Goal: Transaction & Acquisition: Purchase product/service

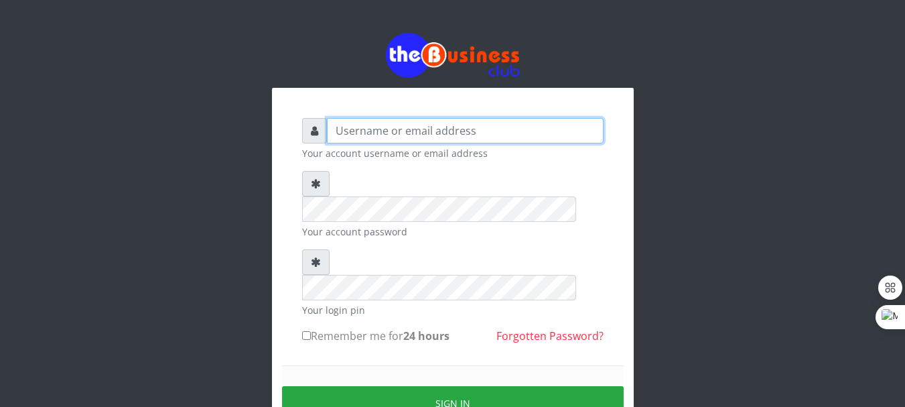
type input "Ugwudinso"
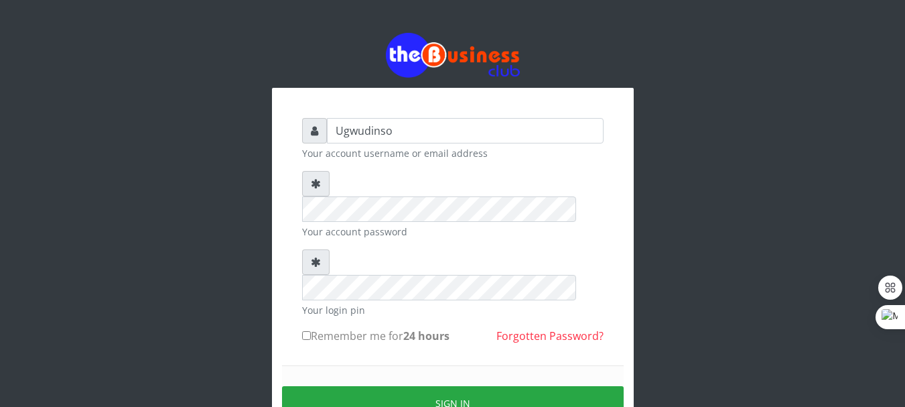
click at [305, 331] on input "Remember me for 24 hours" at bounding box center [306, 335] width 9 height 9
checkbox input "true"
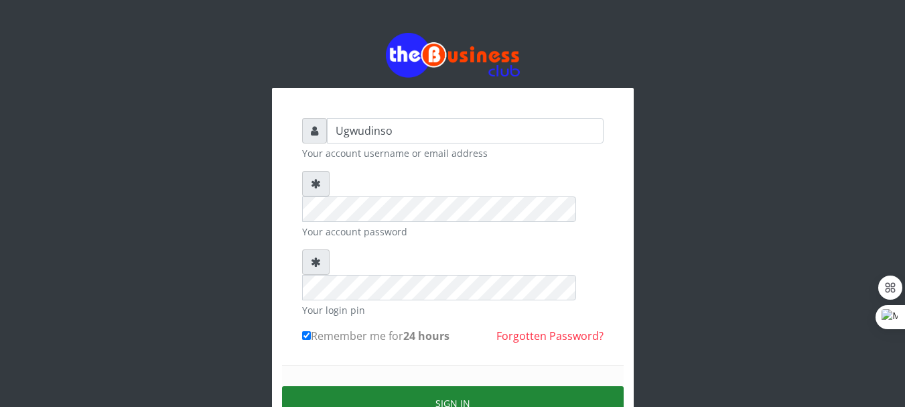
click at [440, 386] on button "Sign in" at bounding box center [453, 403] width 342 height 34
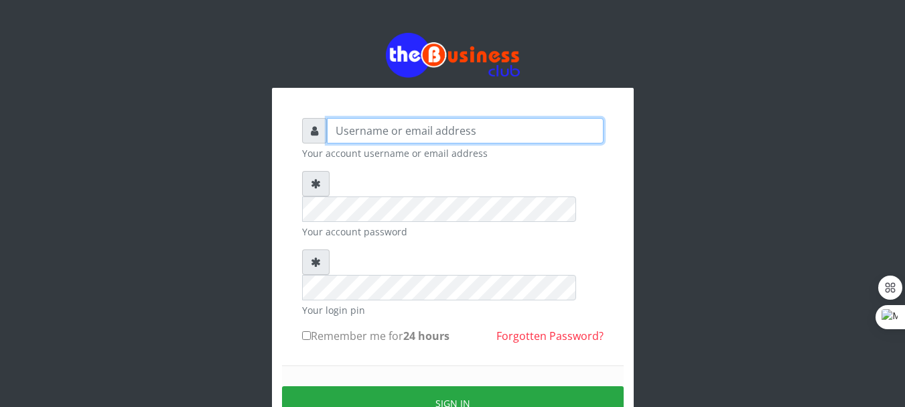
type input "Ugwudinso"
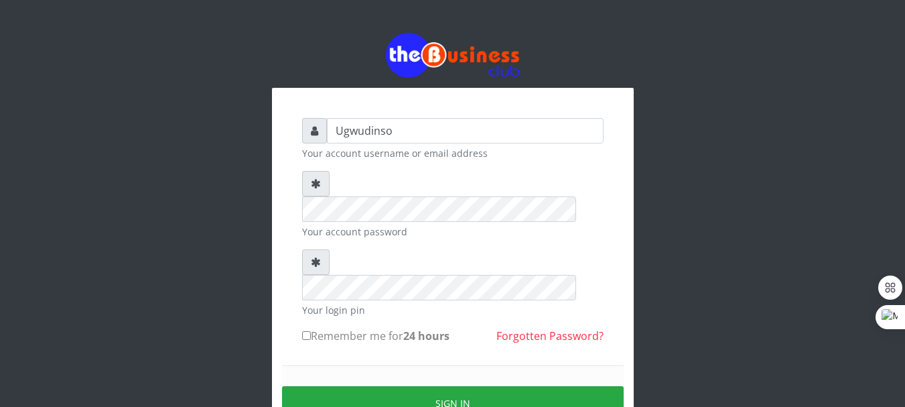
click at [305, 331] on input "Remember me for 24 hours" at bounding box center [306, 335] width 9 height 9
checkbox input "true"
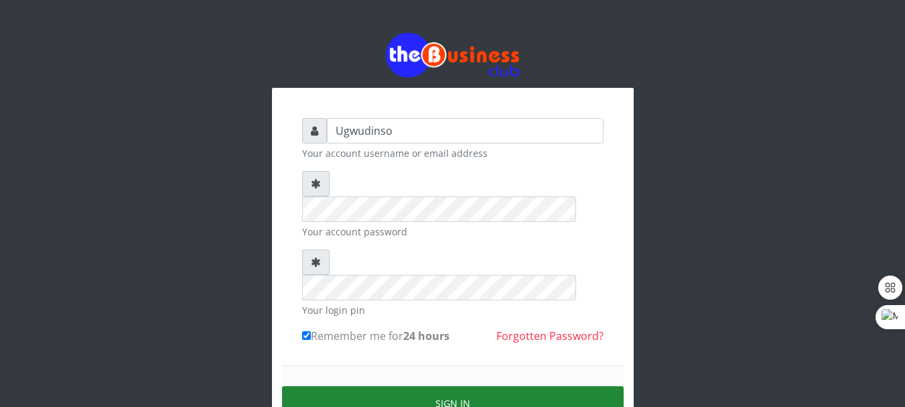
click at [445, 386] on button "Sign in" at bounding box center [453, 403] width 342 height 34
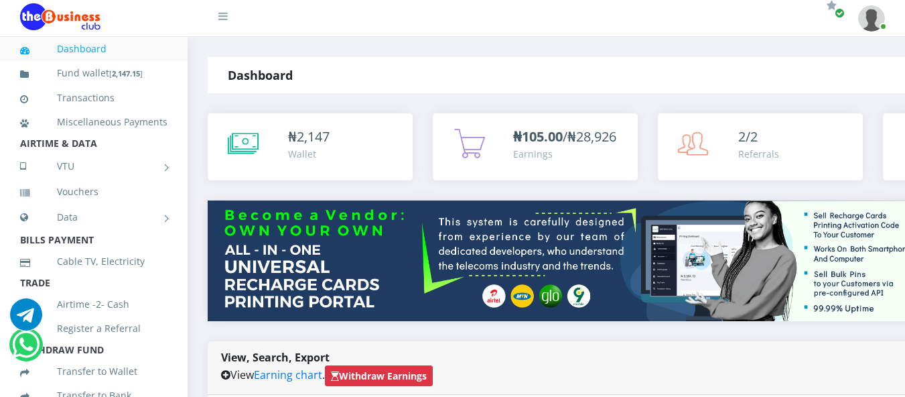
click at [107, 74] on link "Fund wallet [ 2,147.15 ]" at bounding box center [93, 73] width 147 height 31
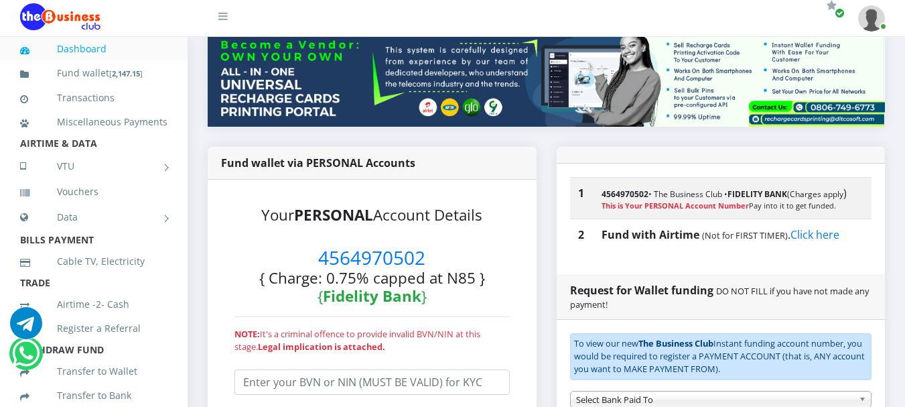
scroll to position [347, 0]
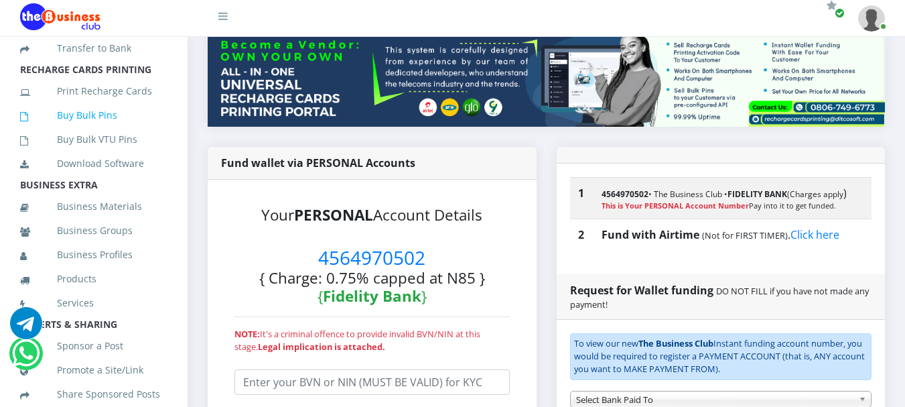
click at [103, 131] on link "Buy Bulk Pins" at bounding box center [93, 115] width 147 height 31
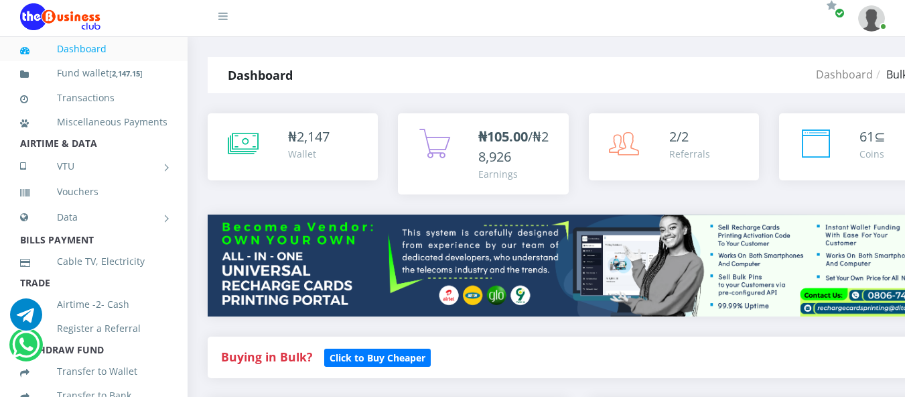
scroll to position [347, 0]
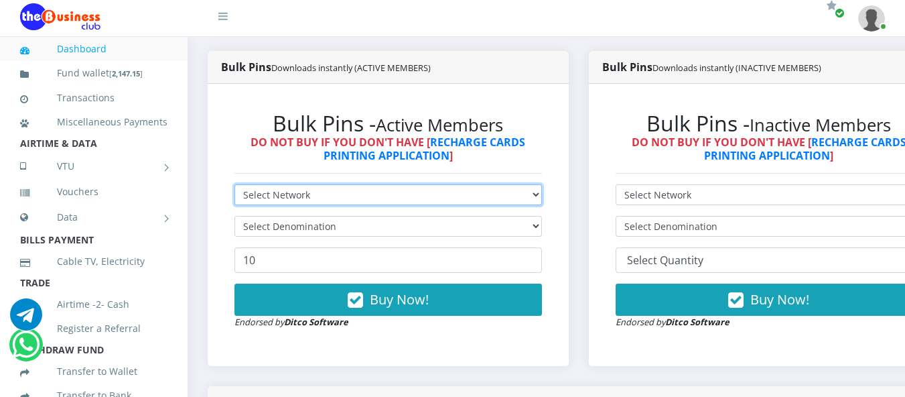
click at [503, 196] on select "Select Network MTN Globacom 9Mobile Airtel" at bounding box center [387, 194] width 307 height 21
select select "MTN"
click at [234, 186] on select "Select Network MTN Globacom 9Mobile Airtel" at bounding box center [387, 194] width 307 height 21
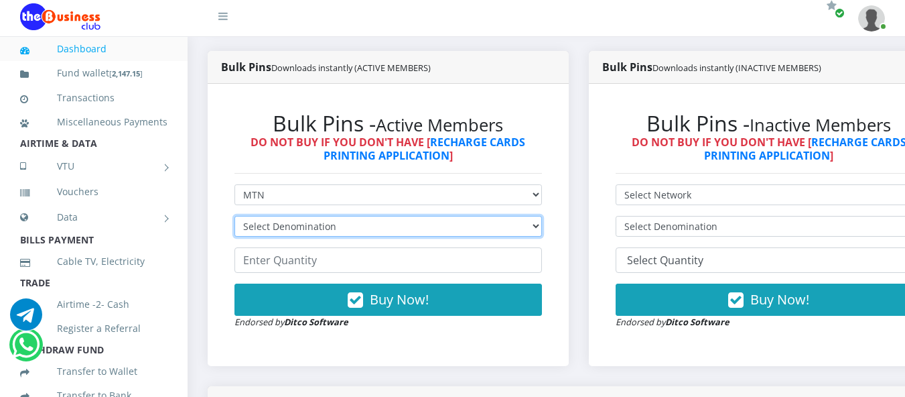
click at [463, 228] on select "Select Denomination MTN NGN100 - ₦96.94 MTN NGN200 - ₦193.88 MTN NGN400 - ₦387.…" at bounding box center [387, 226] width 307 height 21
select select "193.88-200"
click at [234, 218] on select "Select Denomination MTN NGN100 - ₦96.94 MTN NGN200 - ₦193.88 MTN NGN400 - ₦387.…" at bounding box center [387, 226] width 307 height 21
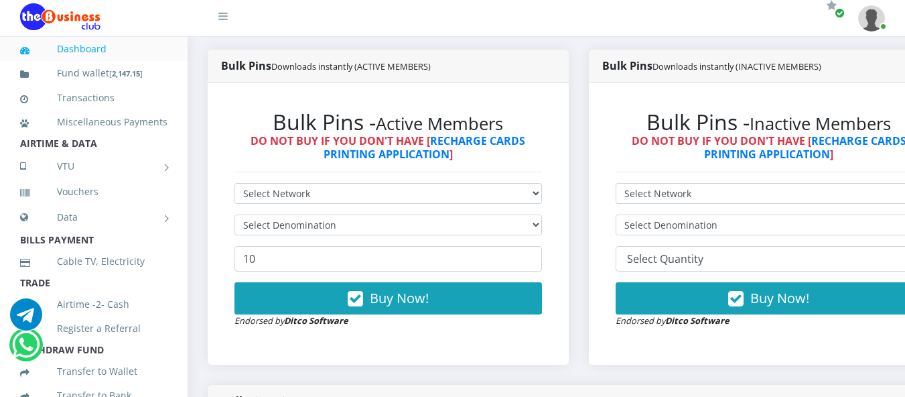
scroll to position [1, 0]
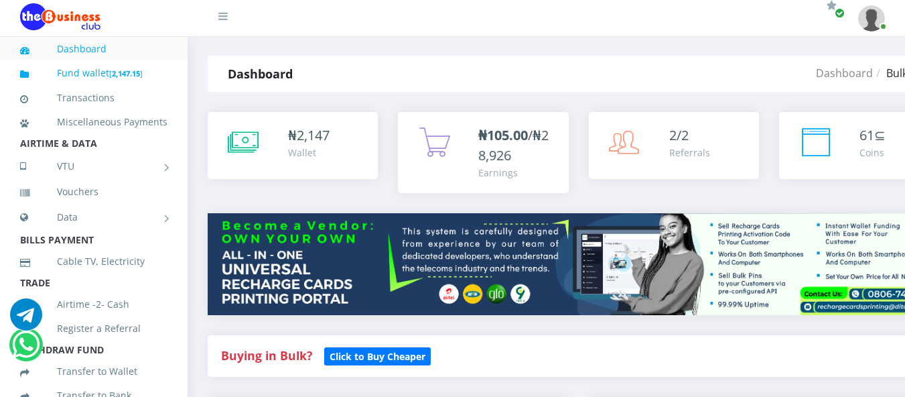
click at [119, 75] on b "2,147.15" at bounding box center [126, 73] width 28 height 10
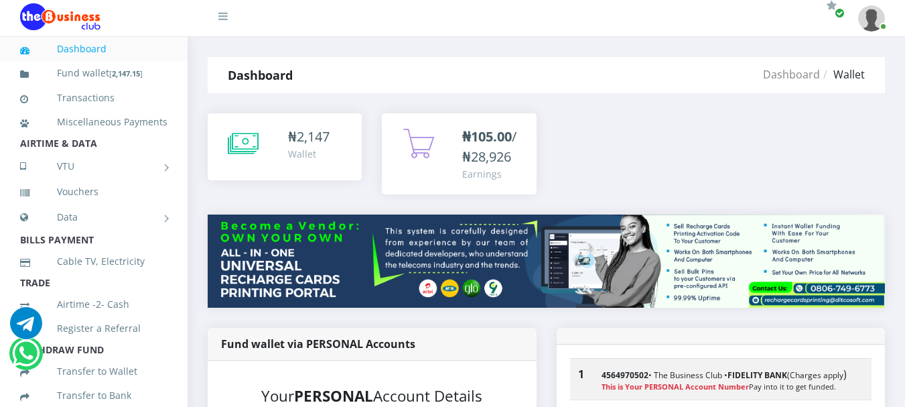
scroll to position [356, 0]
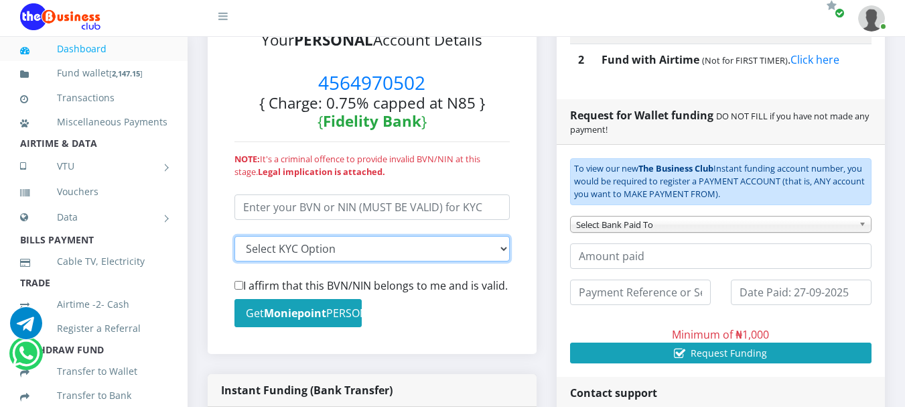
click at [506, 244] on select "Select KYC input I entered my BVN I entered my NIN" at bounding box center [371, 248] width 275 height 25
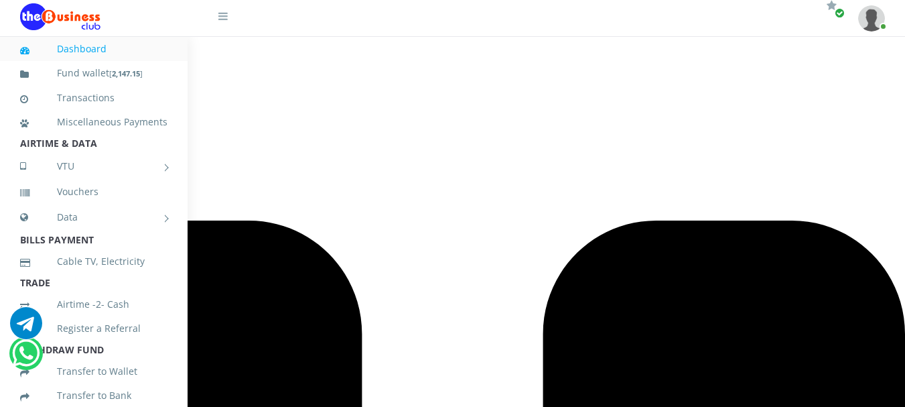
scroll to position [1277, 0]
